Goal: Register for event/course

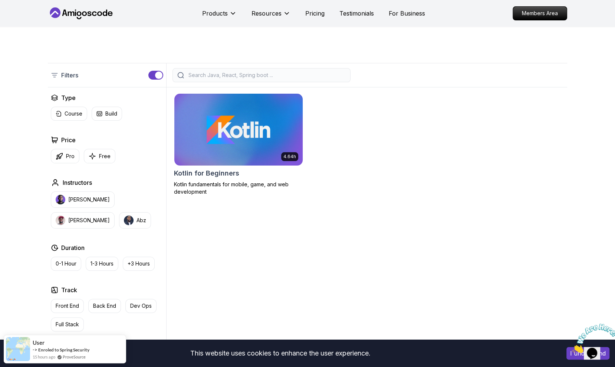
click at [248, 129] on img at bounding box center [238, 129] width 135 height 75
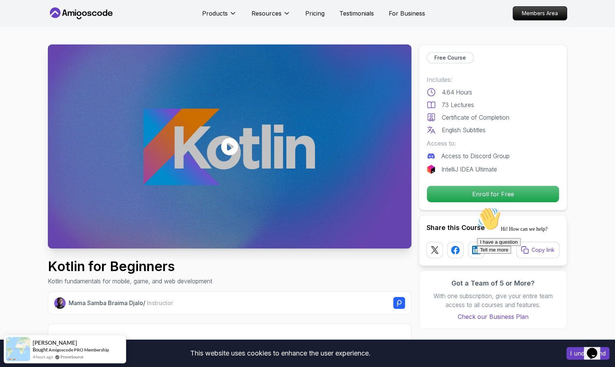
click at [493, 181] on div "Free Course Includes: 4.64 Hours 73 Lectures Certificate of Completion English …" at bounding box center [493, 127] width 148 height 166
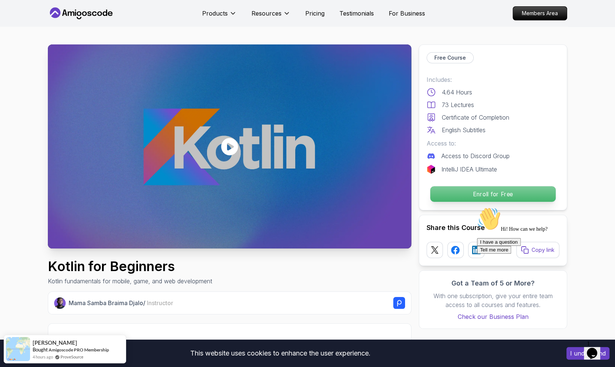
click at [499, 193] on p "Enroll for Free" at bounding box center [492, 195] width 125 height 16
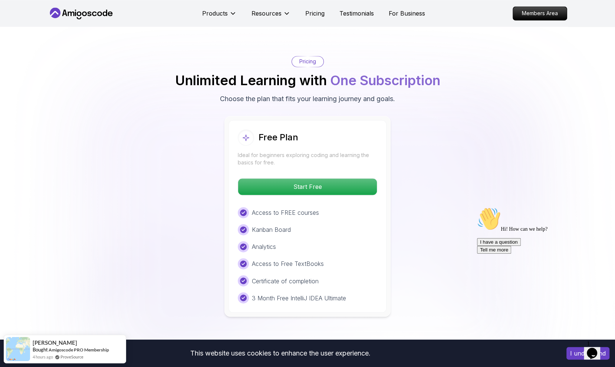
scroll to position [1107, 0]
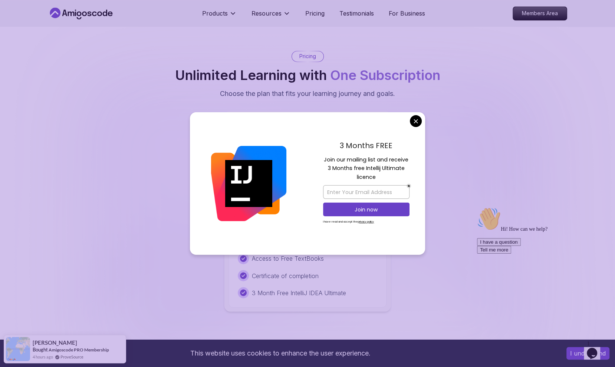
click at [417, 123] on body "This website uses cookies to enhance the user experience. I understand Products…" at bounding box center [307, 151] width 615 height 2516
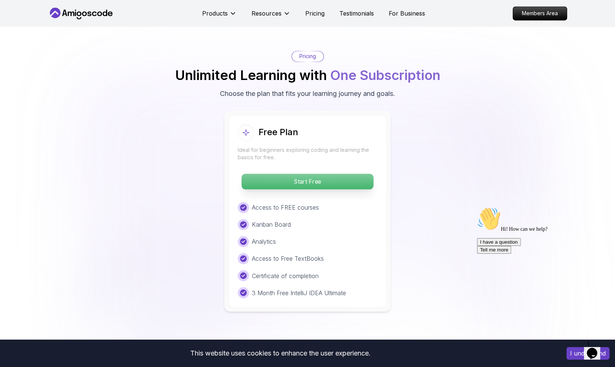
click at [327, 183] on p "Start Free" at bounding box center [307, 182] width 132 height 16
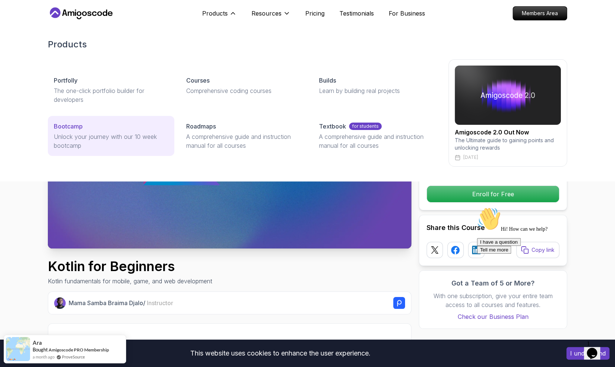
click at [103, 132] on p "Unlock your journey with our 10 week bootcamp" at bounding box center [111, 141] width 115 height 18
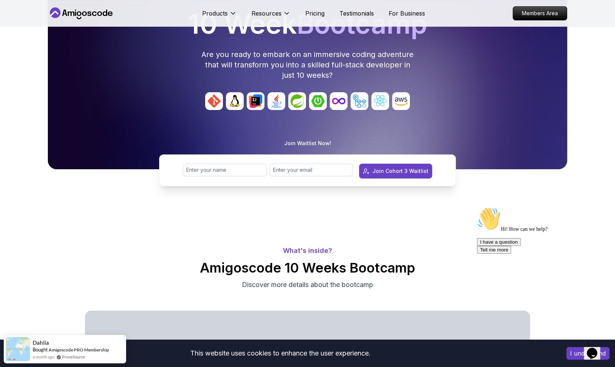
scroll to position [83, 0]
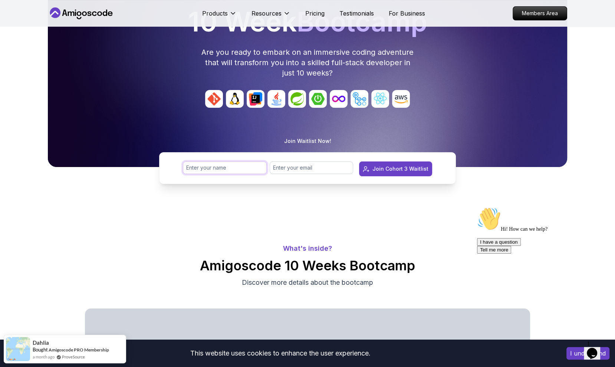
click at [211, 170] on input "text" at bounding box center [225, 168] width 84 height 13
click at [228, 166] on input "[MEDICAL_DATA][PERSON_NAME]" at bounding box center [225, 168] width 84 height 13
type input "[MEDICAL_DATA][PERSON_NAME]"
click at [296, 165] on input "email" at bounding box center [312, 168] width 84 height 13
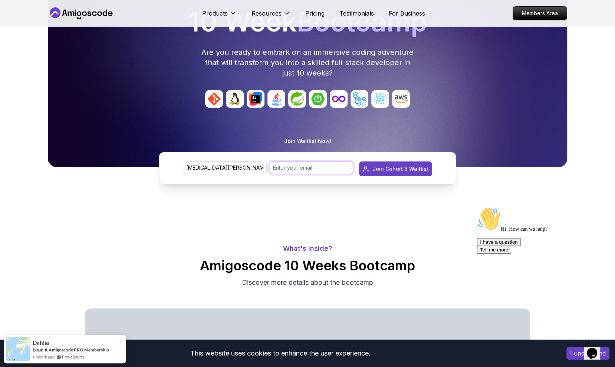
type input "[EMAIL_ADDRESS][DOMAIN_NAME]"
click at [388, 170] on div "Join Cohort 3 Waitlist" at bounding box center [400, 168] width 56 height 7
click at [222, 169] on input "text" at bounding box center [225, 168] width 84 height 13
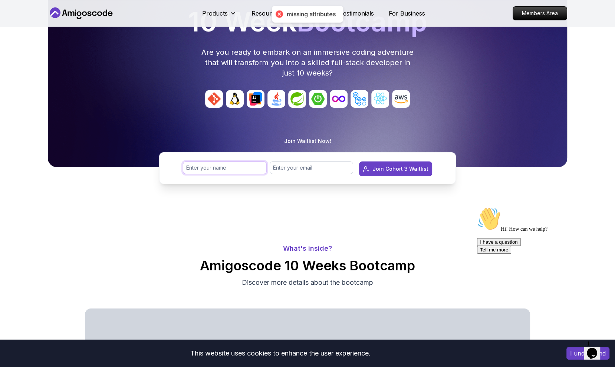
type input "[MEDICAL_DATA]"
click at [296, 176] on div at bounding box center [312, 179] width 84 height 7
click at [299, 169] on input "email" at bounding box center [312, 168] width 84 height 13
type input "[EMAIL_ADDRESS][DOMAIN_NAME]"
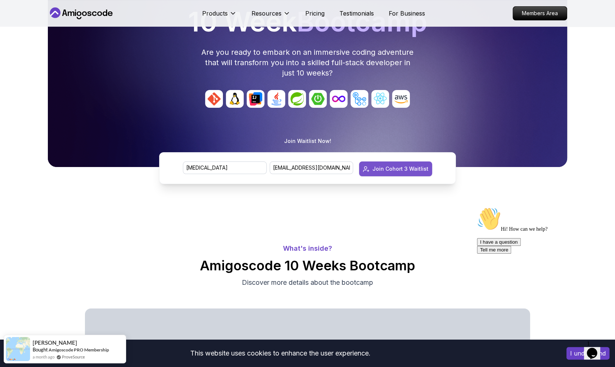
click at [385, 172] on div "Join Cohort 3 Waitlist" at bounding box center [400, 168] width 56 height 7
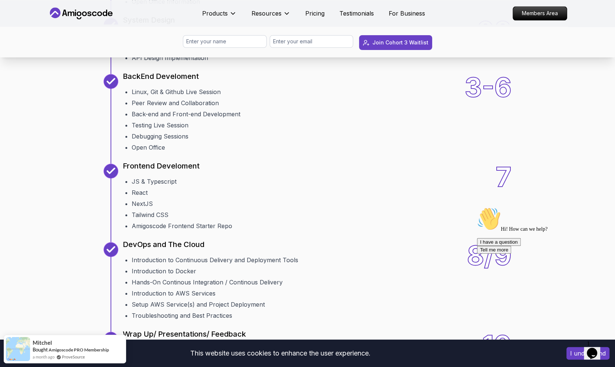
scroll to position [948, 0]
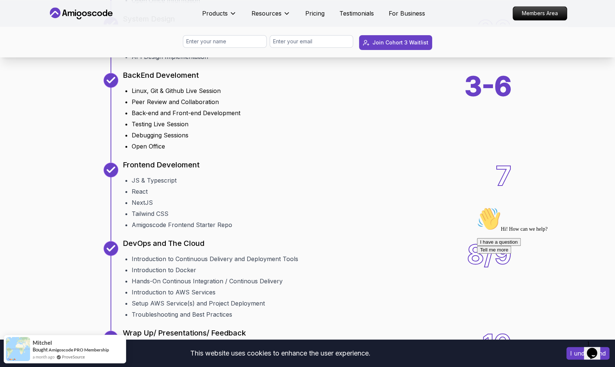
click at [223, 118] on li "Back-end and Front-end Development" at bounding box center [186, 113] width 109 height 9
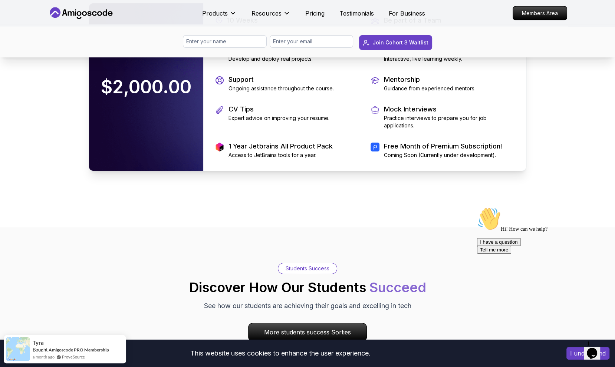
scroll to position [1604, 0]
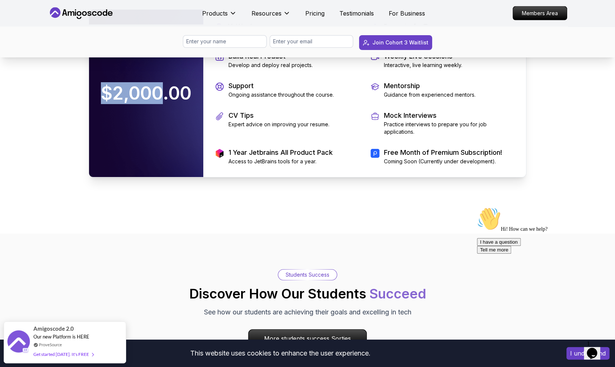
drag, startPoint x: 164, startPoint y: 191, endPoint x: 101, endPoint y: 189, distance: 62.7
click at [101, 110] on p "$2,000.00" at bounding box center [145, 93] width 105 height 33
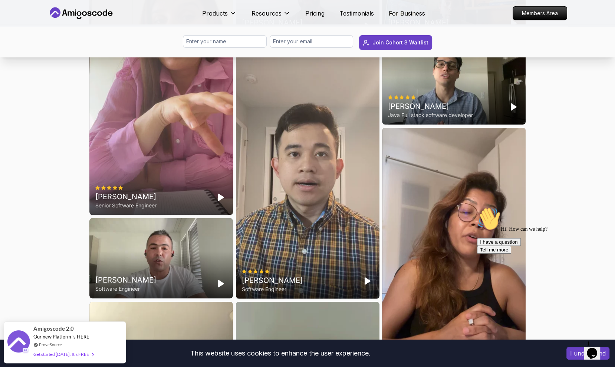
scroll to position [2004, 0]
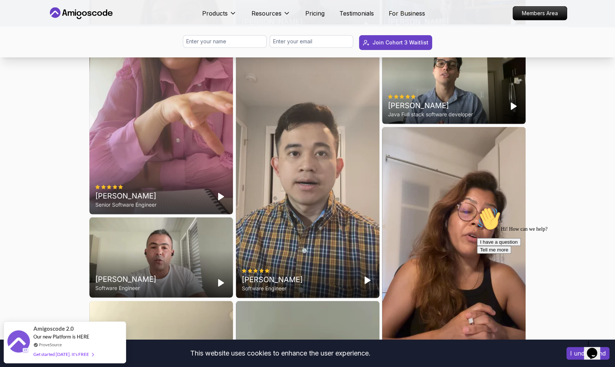
click at [218, 200] on polygon "Play" at bounding box center [220, 197] width 5 height 7
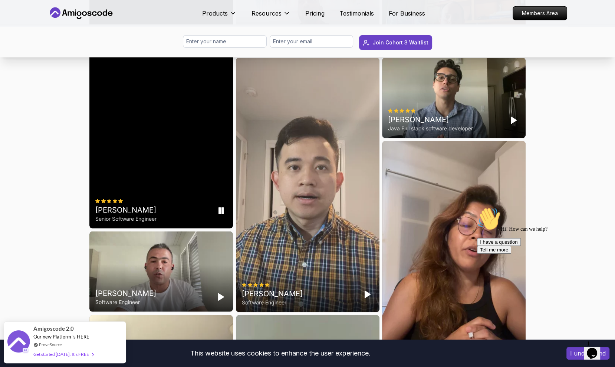
scroll to position [2011, 0]
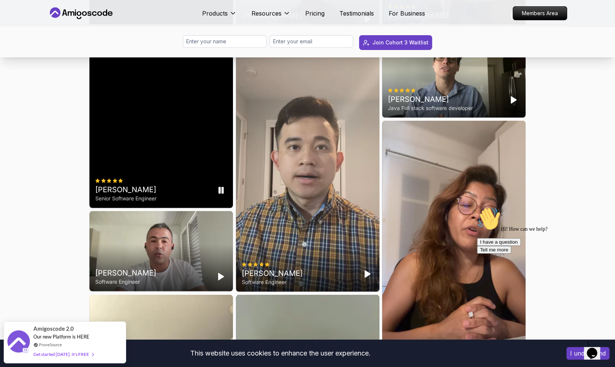
click at [222, 194] on rect "Pause" at bounding box center [222, 191] width 1 height 6
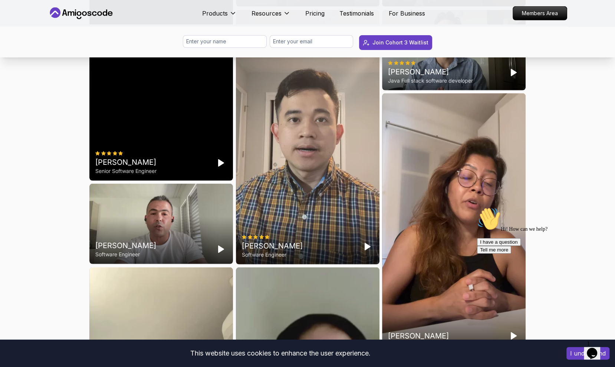
scroll to position [2044, 0]
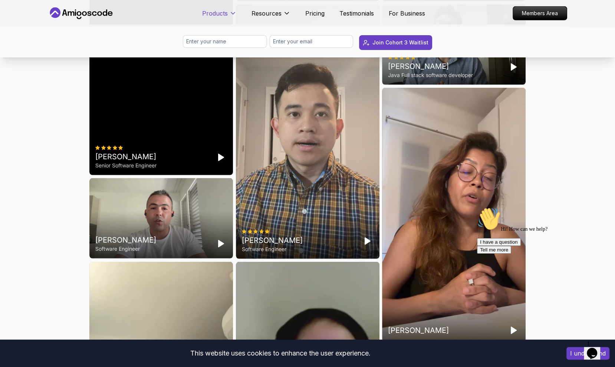
click at [230, 11] on icon at bounding box center [232, 13] width 7 height 7
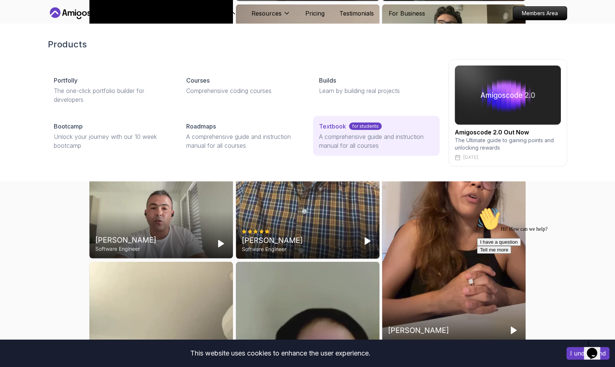
click at [340, 148] on p "A comprehensive guide and instruction manual for all courses" at bounding box center [376, 141] width 115 height 18
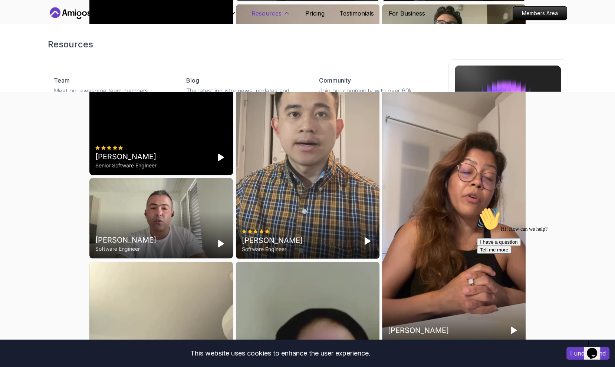
click at [274, 14] on p "Resources" at bounding box center [266, 13] width 30 height 9
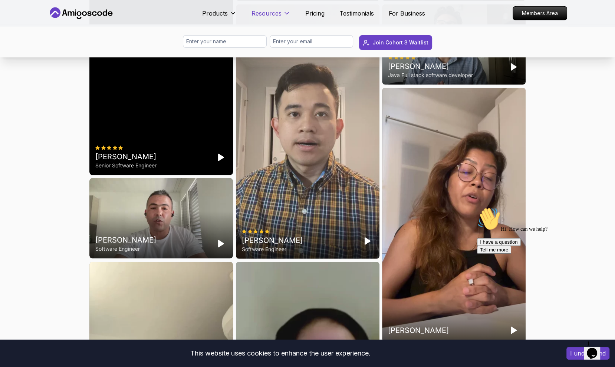
click at [273, 14] on p "Resources" at bounding box center [266, 13] width 30 height 9
click at [312, 15] on p "Pricing" at bounding box center [314, 13] width 19 height 9
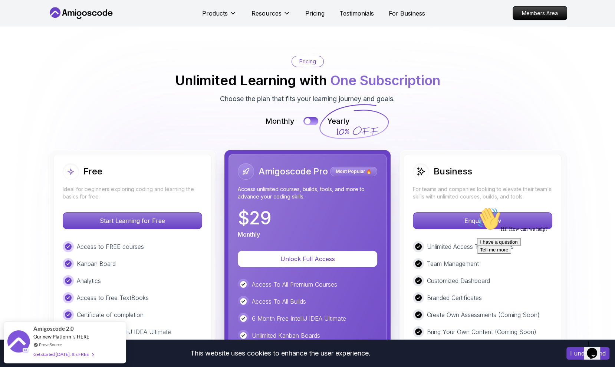
scroll to position [1616, 0]
click at [311, 117] on button at bounding box center [311, 121] width 16 height 9
click at [309, 117] on button at bounding box center [311, 121] width 16 height 9
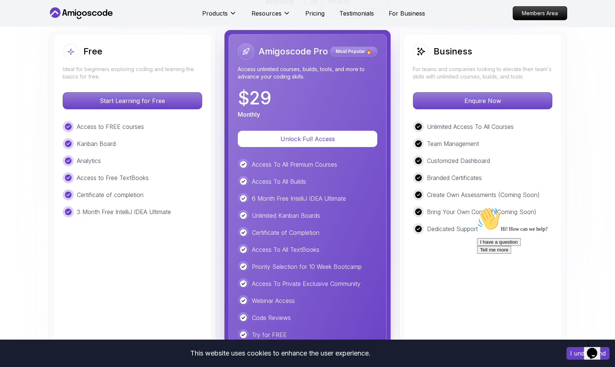
scroll to position [1736, 0]
